Goal: Task Accomplishment & Management: Complete application form

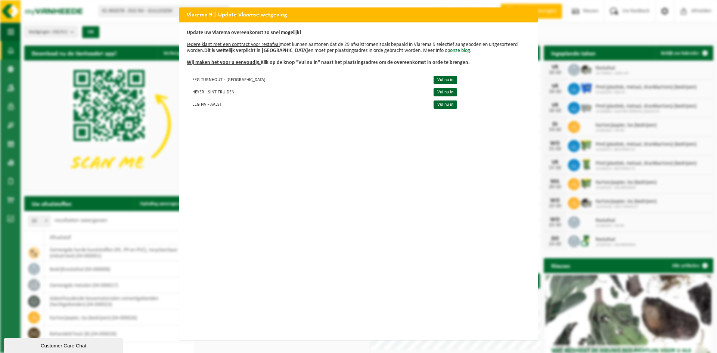
click at [601, 52] on div "Vlarema 9 | Update Vlaamse wetgeving Update uw Vlarema overeenkomst zo snel mog…" at bounding box center [358, 176] width 717 height 353
click at [639, 35] on div "Vlarema 9 | Update Vlaamse wetgeving Update uw Vlarema overeenkomst zo snel mog…" at bounding box center [358, 176] width 717 height 353
click at [65, 24] on div "Vlarema 9 | Update Vlaamse wetgeving Update uw Vlarema overeenkomst zo snel mog…" at bounding box center [358, 176] width 717 height 353
click at [558, 34] on div "Vlarema 9 | Update Vlaamse wetgeving Update uw Vlarema overeenkomst zo snel mog…" at bounding box center [358, 176] width 717 height 353
click at [515, 341] on div "Vlarema 9 | Update Vlaamse wetgeving Update uw Vlarema overeenkomst zo snel mog…" at bounding box center [358, 176] width 717 height 353
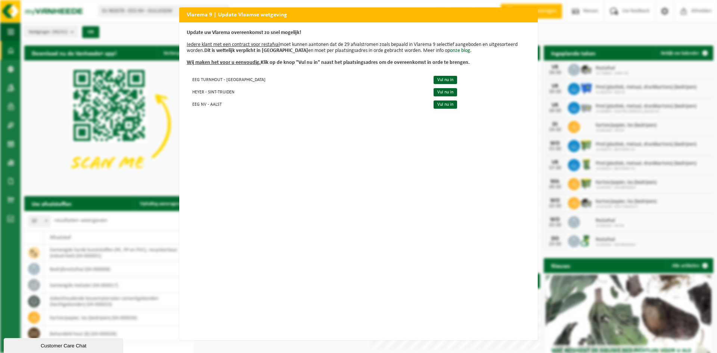
click at [86, 348] on div "Customer Care Chat" at bounding box center [63, 346] width 108 height 6
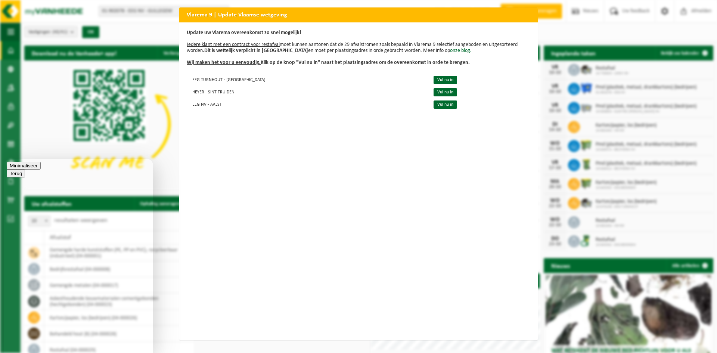
click at [41, 168] on button "Minimaliseer" at bounding box center [24, 166] width 34 height 8
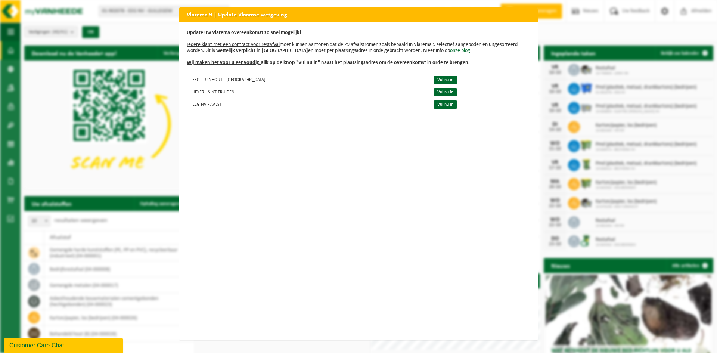
click at [560, 15] on div "Vlarema 9 | Update Vlaamse wetgeving Update uw Vlarema overeenkomst zo snel mog…" at bounding box center [358, 176] width 717 height 353
click at [518, 17] on h2 "Vlarema 9 | Update Vlaamse wetgeving" at bounding box center [358, 14] width 359 height 14
click at [680, 50] on div "Vlarema 9 | Update Vlaamse wetgeving Update uw Vlarema overeenkomst zo snel mog…" at bounding box center [358, 176] width 717 height 353
click at [682, 50] on div "Vlarema 9 | Update Vlaamse wetgeving Update uw Vlarema overeenkomst zo snel mog…" at bounding box center [358, 176] width 717 height 353
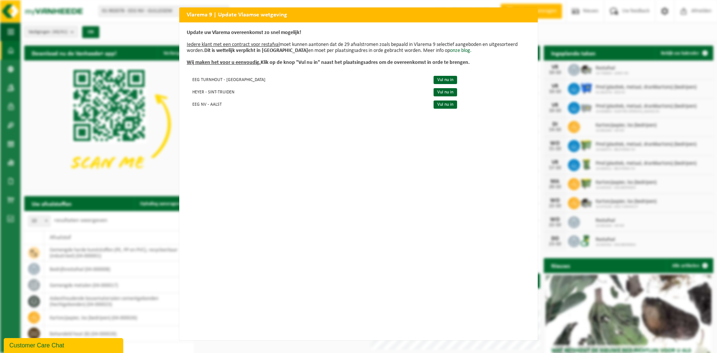
scroll to position [0, 0]
drag, startPoint x: 527, startPoint y: 335, endPoint x: 533, endPoint y: 333, distance: 6.6
click at [527, 334] on div "Update uw Vlarema overeenkomst zo snel mogelijk! Iedere klant met een contract …" at bounding box center [358, 181] width 359 height 318
click at [434, 101] on link "Vul nu in" at bounding box center [446, 104] width 24 height 8
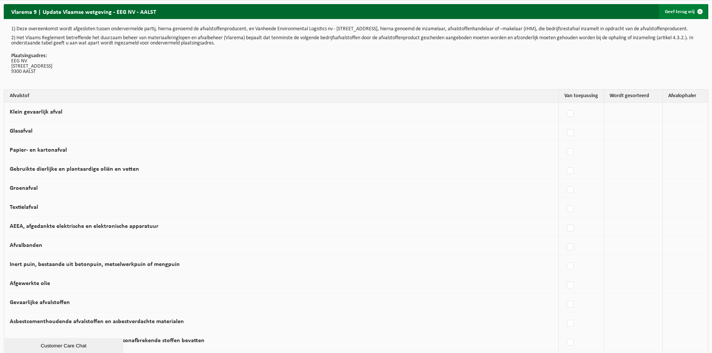
click at [686, 13] on link "Geef terug vrij" at bounding box center [683, 11] width 49 height 15
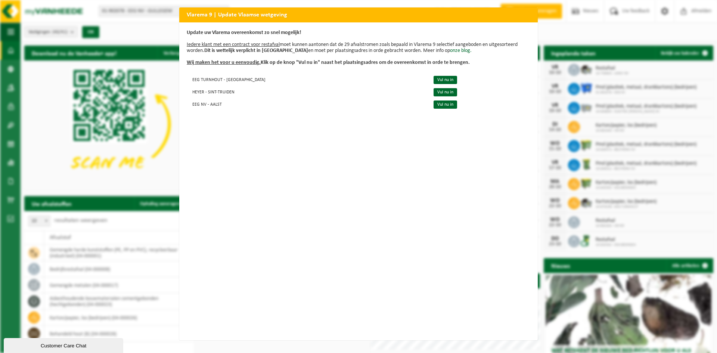
click at [224, 41] on p "Update uw Vlarema overeenkomst zo snel mogelijk! Iedere klant met een contract …" at bounding box center [359, 48] width 344 height 36
click at [539, 90] on div "Vlarema 9 | Update Vlaamse wetgeving Update uw Vlarema overeenkomst zo snel mog…" at bounding box center [358, 176] width 717 height 353
drag, startPoint x: 227, startPoint y: 64, endPoint x: 234, endPoint y: 58, distance: 8.7
click at [227, 64] on u "Wij maken het voor u eenvoudig." at bounding box center [224, 63] width 74 height 6
click at [242, 43] on u "Iedere klant met een contract voor restafval" at bounding box center [233, 45] width 93 height 6
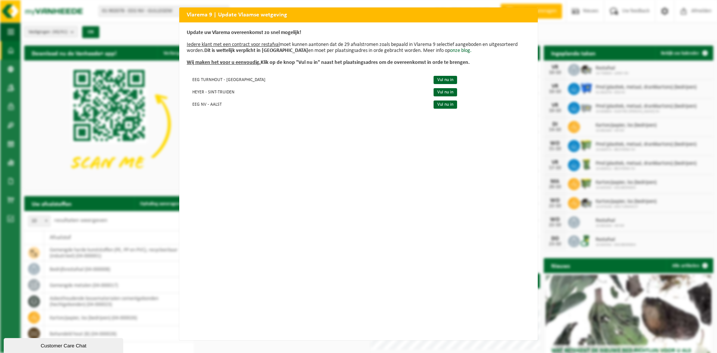
click at [242, 44] on u "Iedere klant met een contract voor restafval" at bounding box center [233, 45] width 93 height 6
click at [434, 79] on link "Vul nu in" at bounding box center [446, 80] width 24 height 8
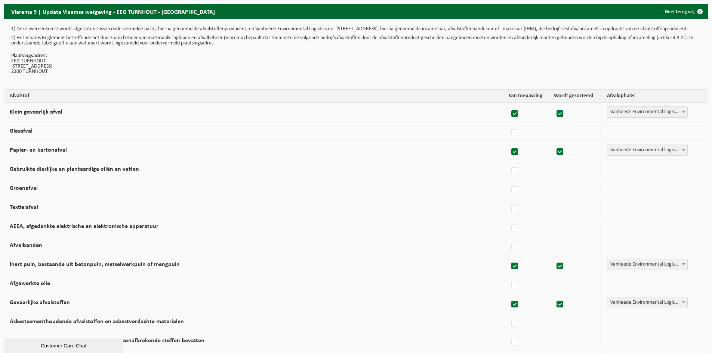
drag, startPoint x: 678, startPoint y: 12, endPoint x: 629, endPoint y: 12, distance: 48.9
click at [678, 12] on link "Geef terug vrij" at bounding box center [683, 11] width 49 height 15
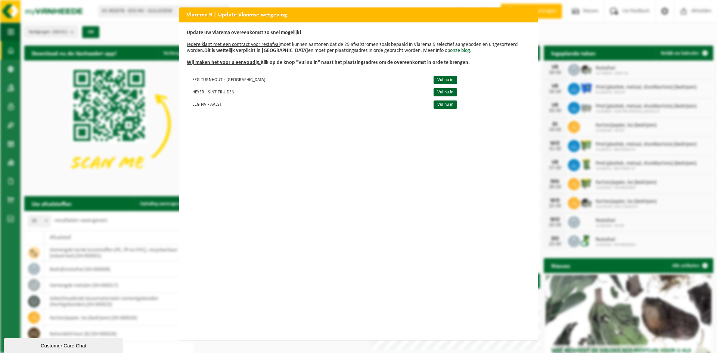
click at [184, 30] on div "Update uw Vlarema overeenkomst zo snel mogelijk! Iedere klant met een contract …" at bounding box center [358, 181] width 359 height 318
click at [197, 41] on p "Update uw Vlarema overeenkomst zo snel mogelijk! Iedere klant met een contract …" at bounding box center [359, 48] width 344 height 36
click at [491, 123] on div "Update uw Vlarema overeenkomst zo snel mogelijk! Iedere klant met een contract …" at bounding box center [358, 181] width 359 height 318
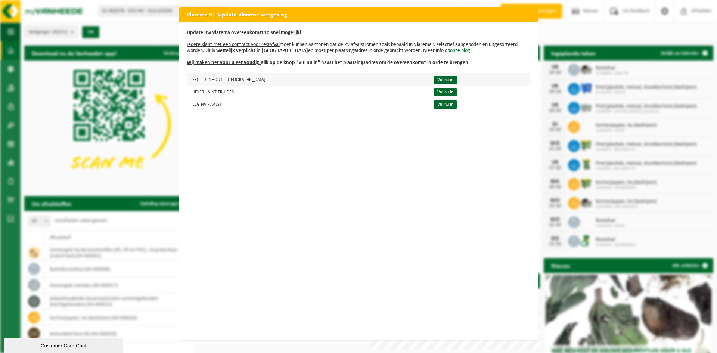
click at [475, 80] on td "Vul nu in" at bounding box center [478, 79] width 103 height 12
click at [212, 62] on u "Wij maken het voor u eenvoudig." at bounding box center [224, 63] width 74 height 6
